Goal: Task Accomplishment & Management: Manage account settings

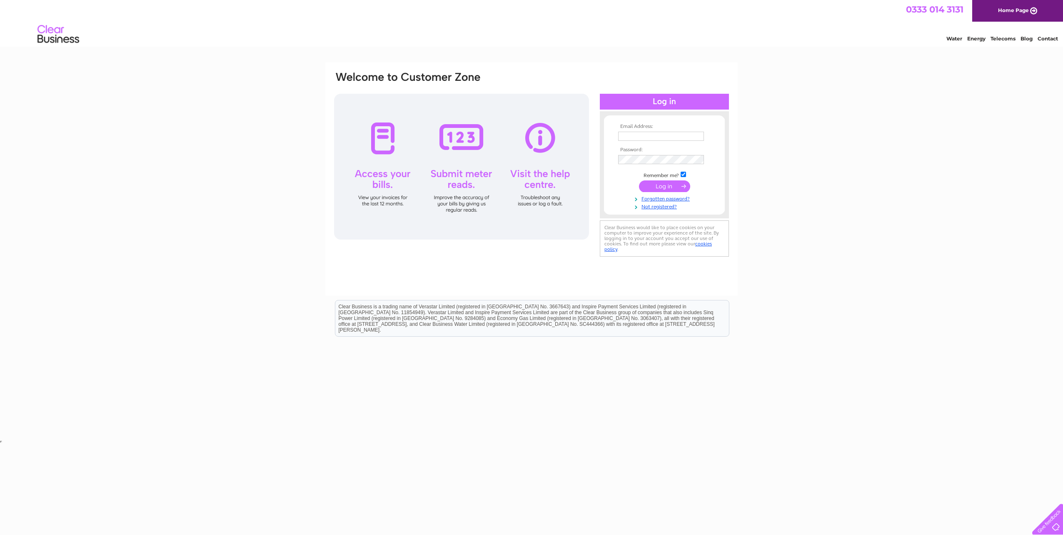
click at [636, 132] on input "text" at bounding box center [661, 136] width 86 height 9
type input "[EMAIL_ADDRESS][PERSON_NAME][DOMAIN_NAME]"
click at [639, 181] on input "submit" at bounding box center [664, 187] width 51 height 12
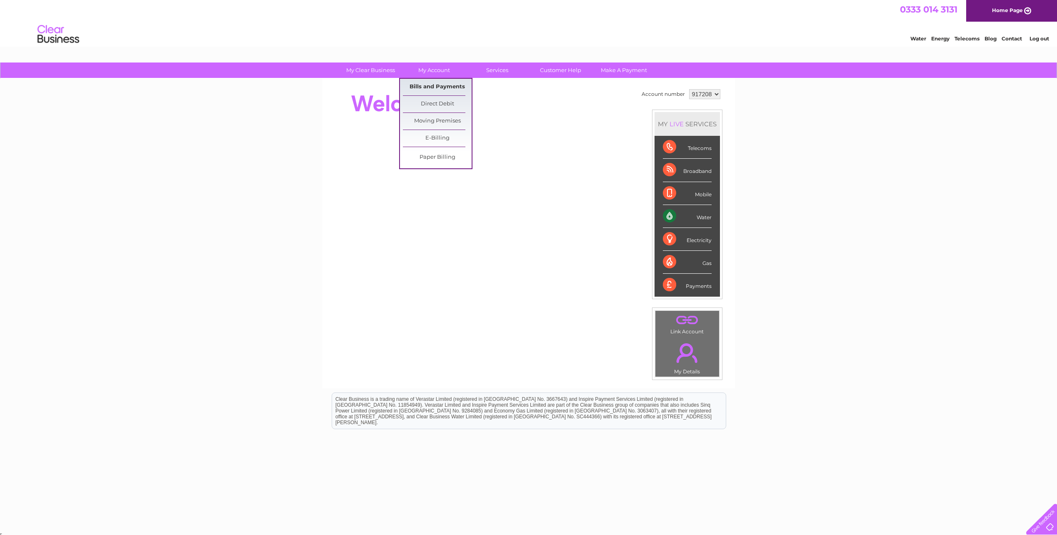
click at [437, 87] on link "Bills and Payments" at bounding box center [437, 87] width 69 height 17
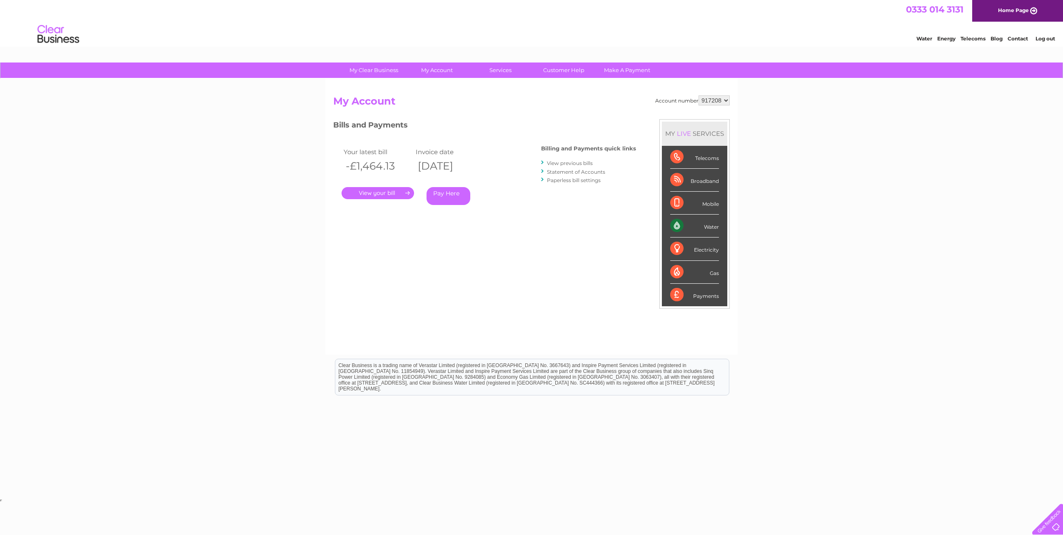
click at [387, 195] on link "." at bounding box center [378, 193] width 72 height 12
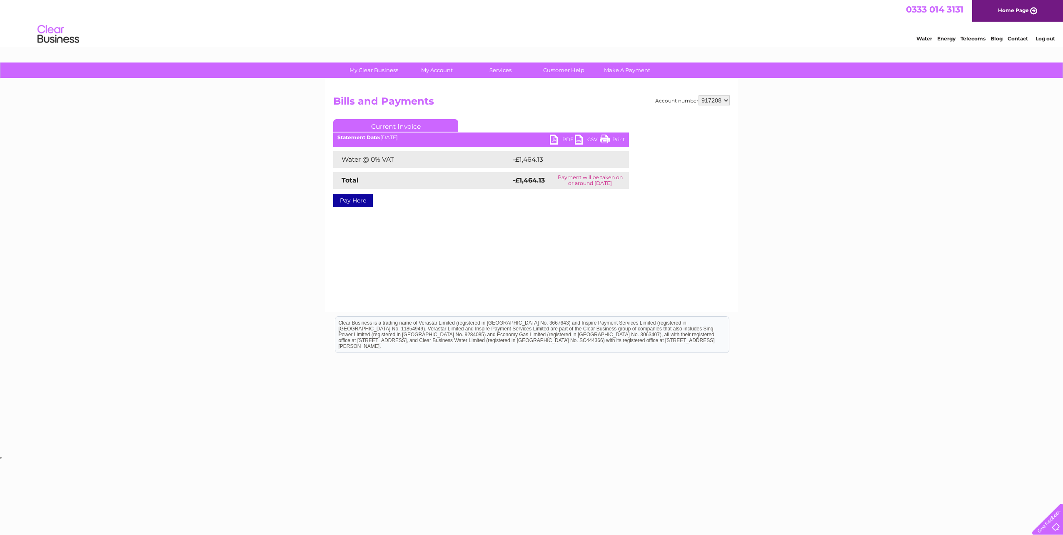
click at [555, 138] on link "PDF" at bounding box center [562, 141] width 25 height 12
